Goal: Find specific page/section: Find specific page/section

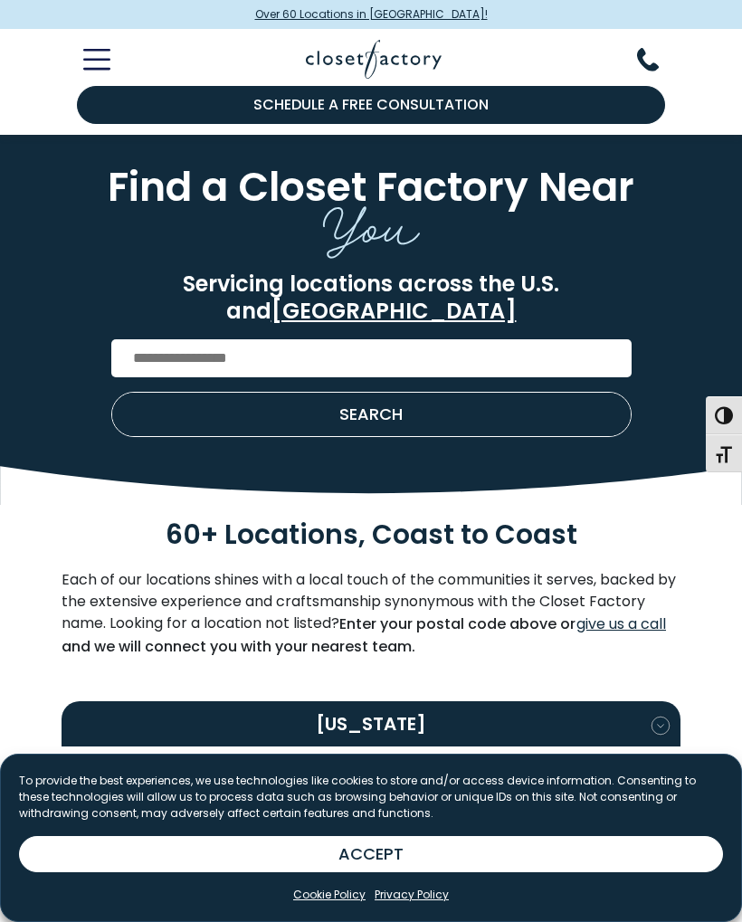
click at [342, 339] on input "Enter Postal Code" at bounding box center [371, 358] width 520 height 38
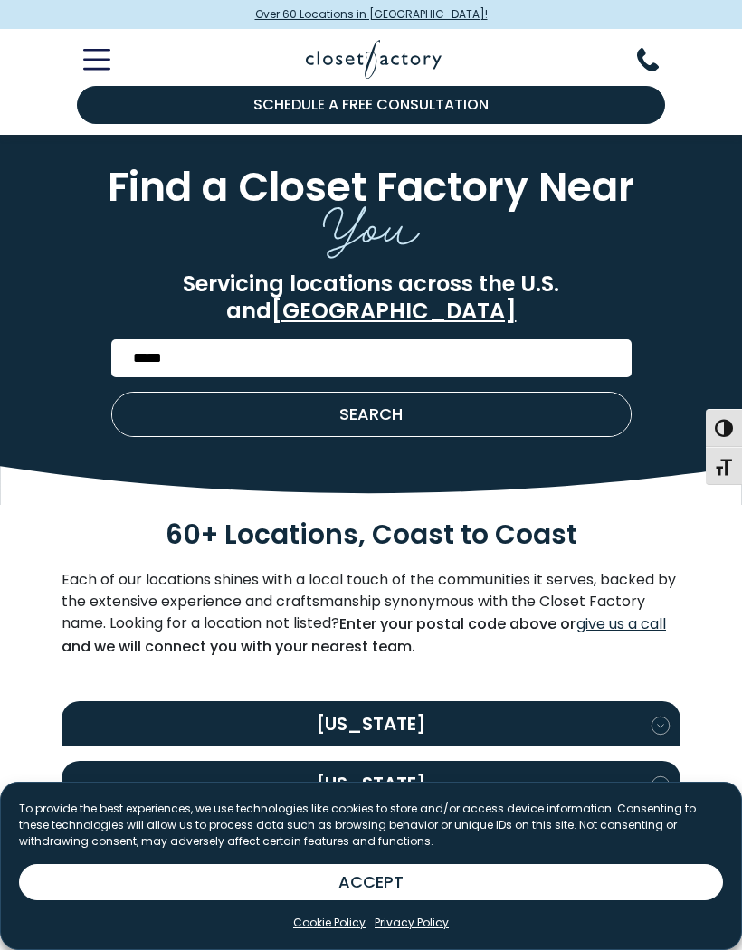
type input "*****"
click at [469, 393] on button "SEARCH" at bounding box center [371, 414] width 518 height 43
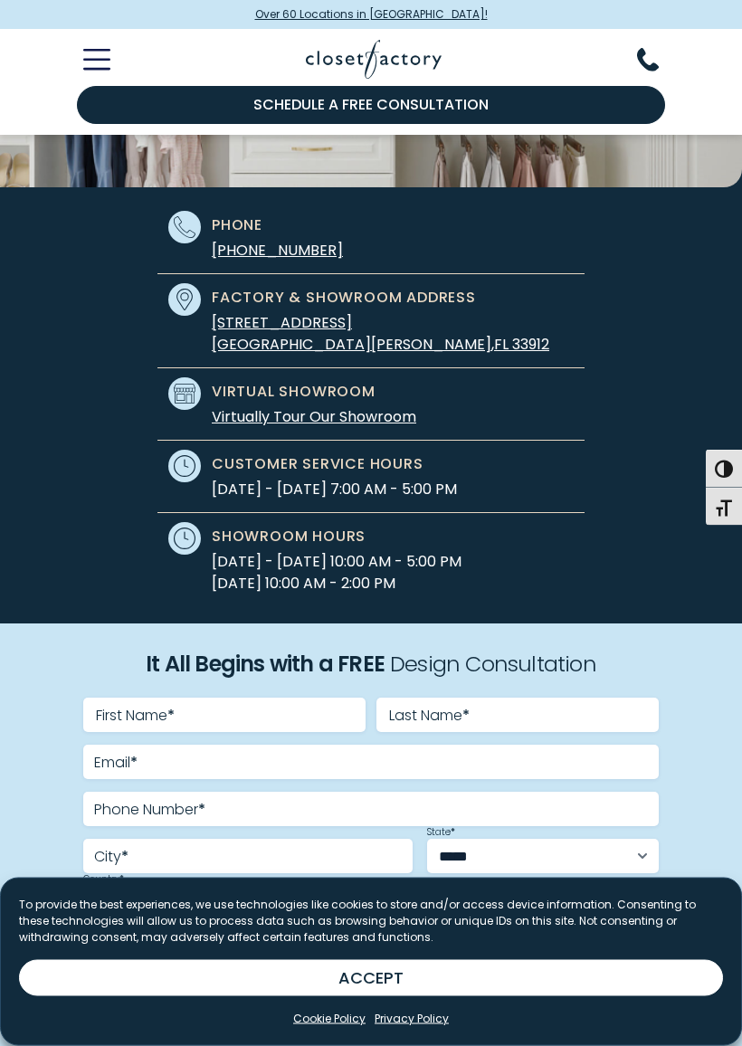
scroll to position [314, 0]
click at [434, 921] on button "ACCEPT" at bounding box center [371, 978] width 704 height 36
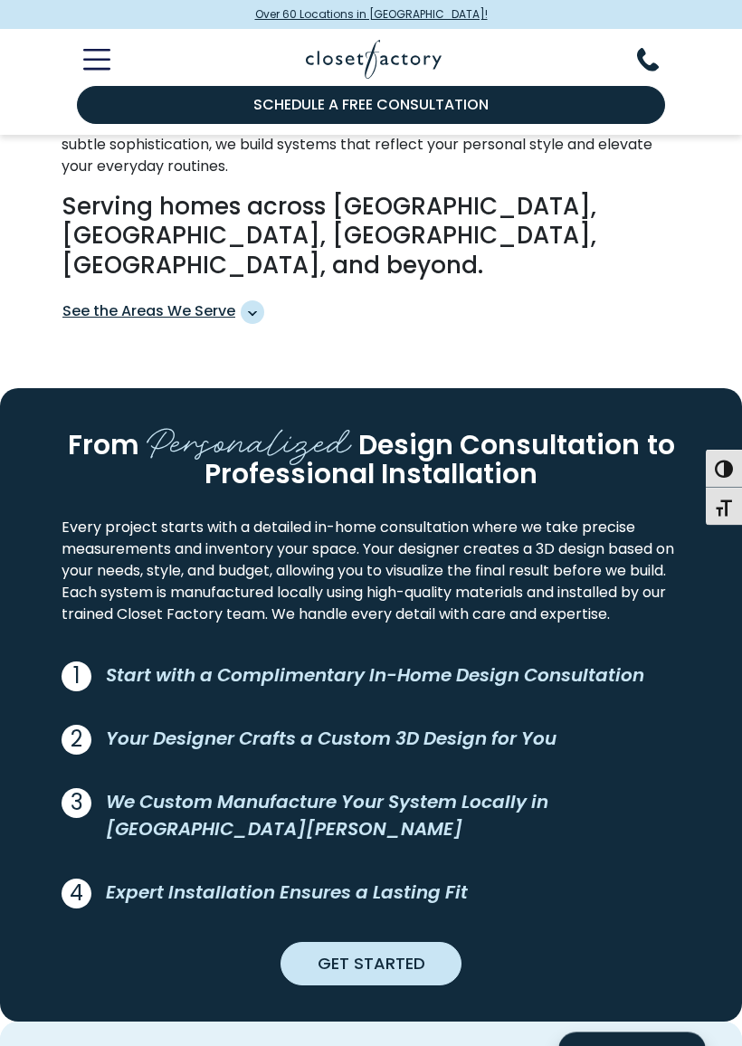
scroll to position [1735, 0]
click at [241, 300] on span "See the Areas We Serve" at bounding box center [163, 312] width 202 height 24
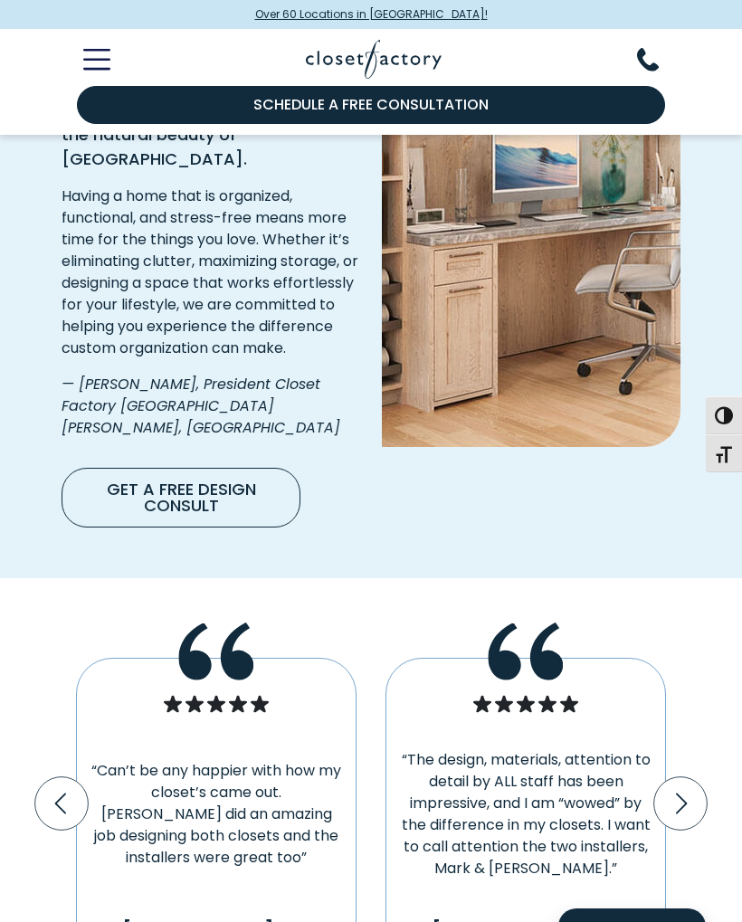
scroll to position [3079, 0]
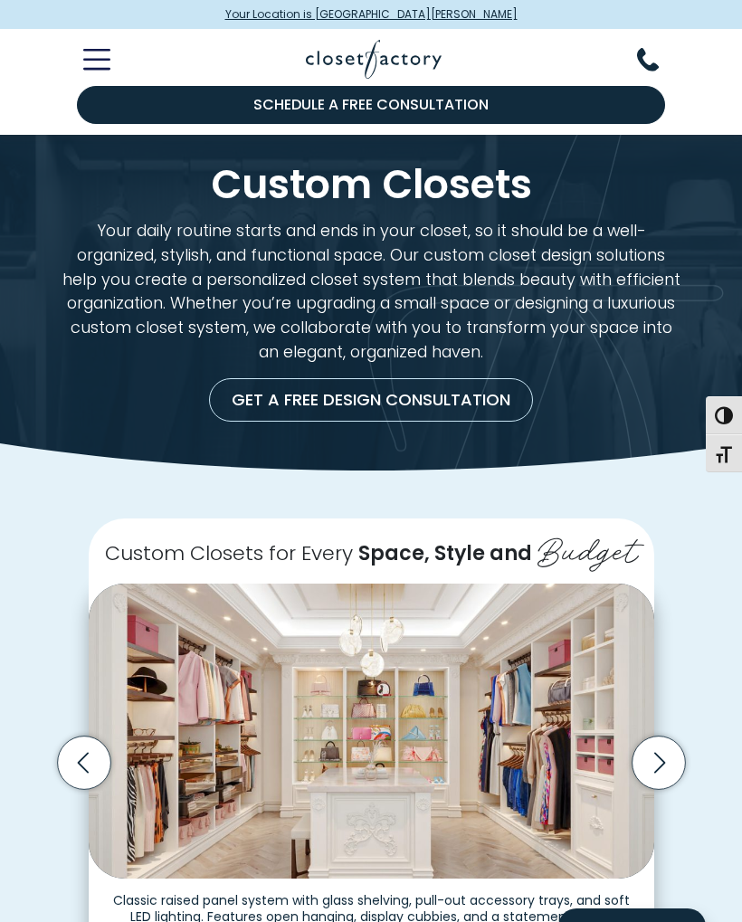
click at [422, 508] on div "Custom Closets for Every Space, Style and Budget" at bounding box center [371, 804] width 742 height 645
